Goal: Information Seeking & Learning: Check status

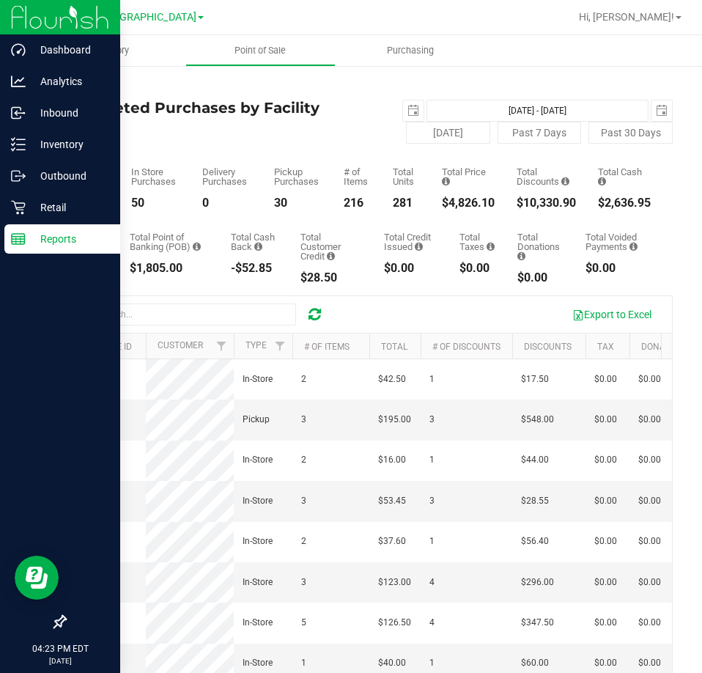
click at [61, 238] on p "Reports" at bounding box center [70, 239] width 88 height 18
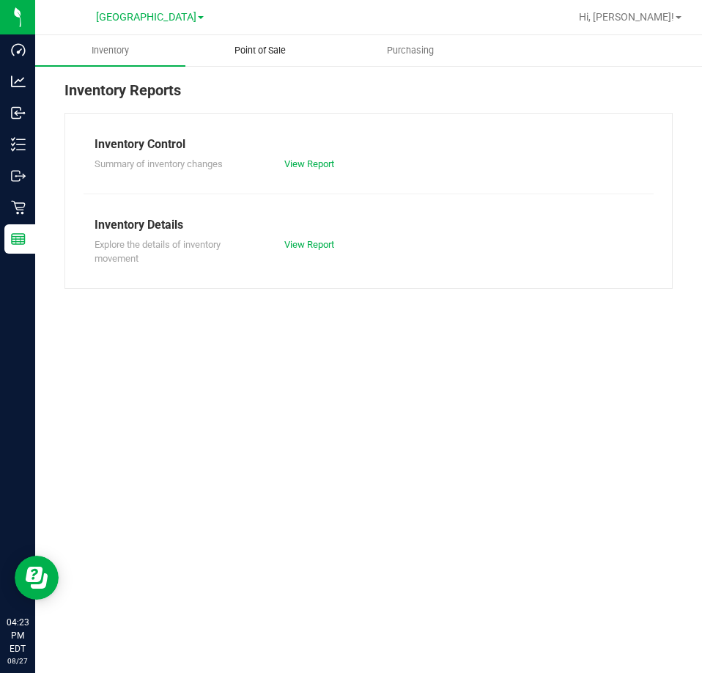
click at [265, 53] on span "Point of Sale" at bounding box center [260, 50] width 91 height 13
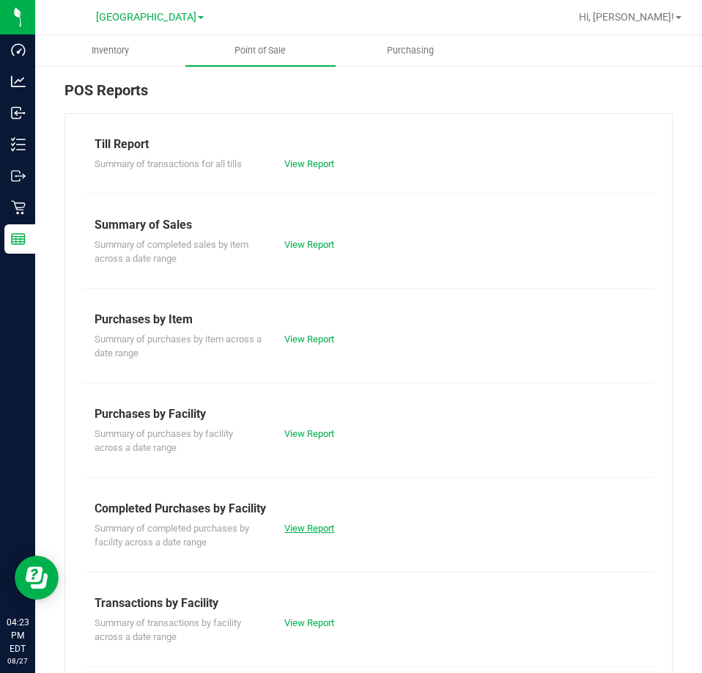
click at [307, 530] on link "View Report" at bounding box center [309, 528] width 50 height 11
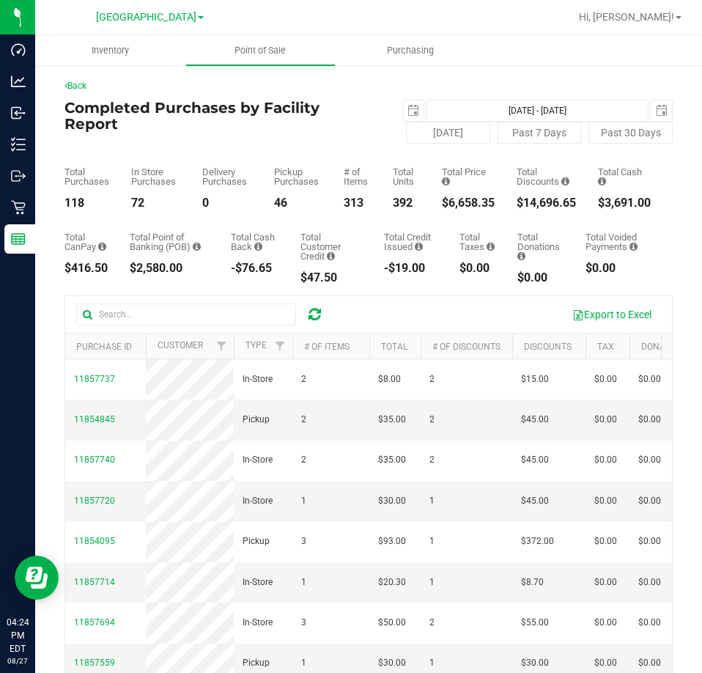
click at [518, 53] on ul "Inventory Point of Sale Purchasing" at bounding box center [386, 51] width 702 height 32
